Goal: Transaction & Acquisition: Purchase product/service

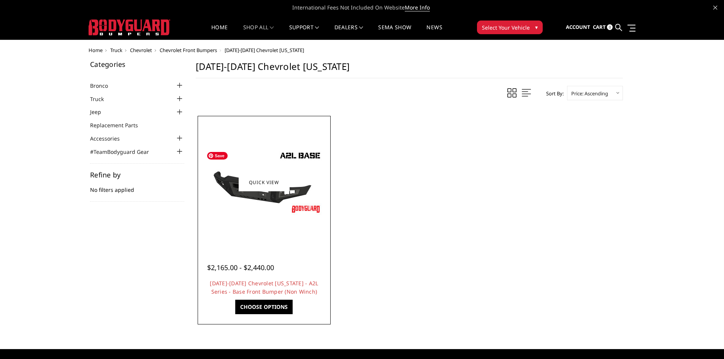
click at [253, 196] on img at bounding box center [264, 182] width 122 height 68
